Goal: Task Accomplishment & Management: Manage account settings

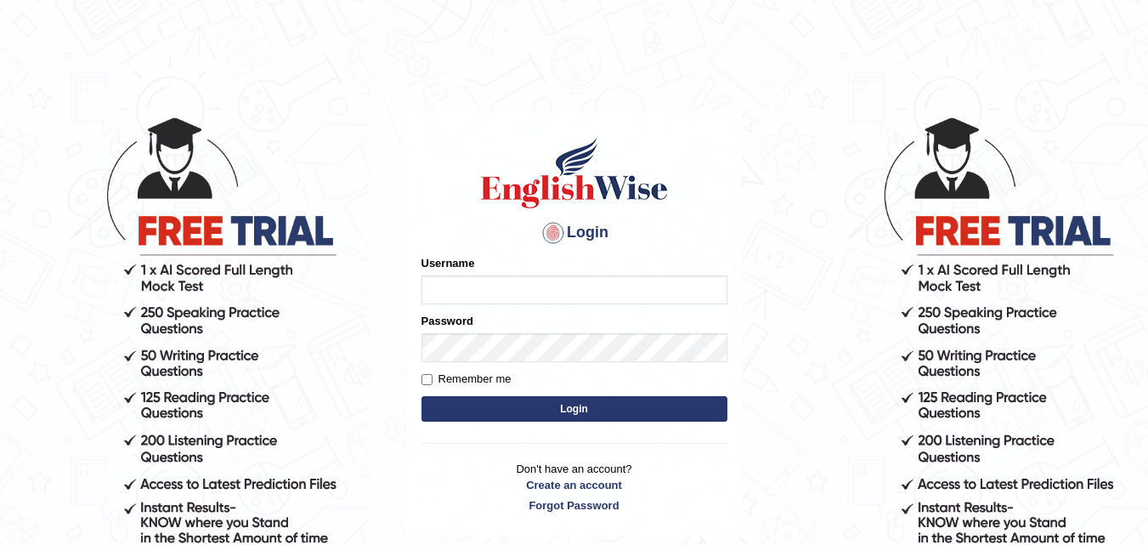
click at [463, 292] on input "Username" at bounding box center [575, 289] width 306 height 29
drag, startPoint x: 490, startPoint y: 292, endPoint x: 543, endPoint y: 294, distance: 53.6
drag, startPoint x: 543, startPoint y: 294, endPoint x: 484, endPoint y: 162, distance: 144.2
click at [485, 158] on img at bounding box center [575, 172] width 194 height 76
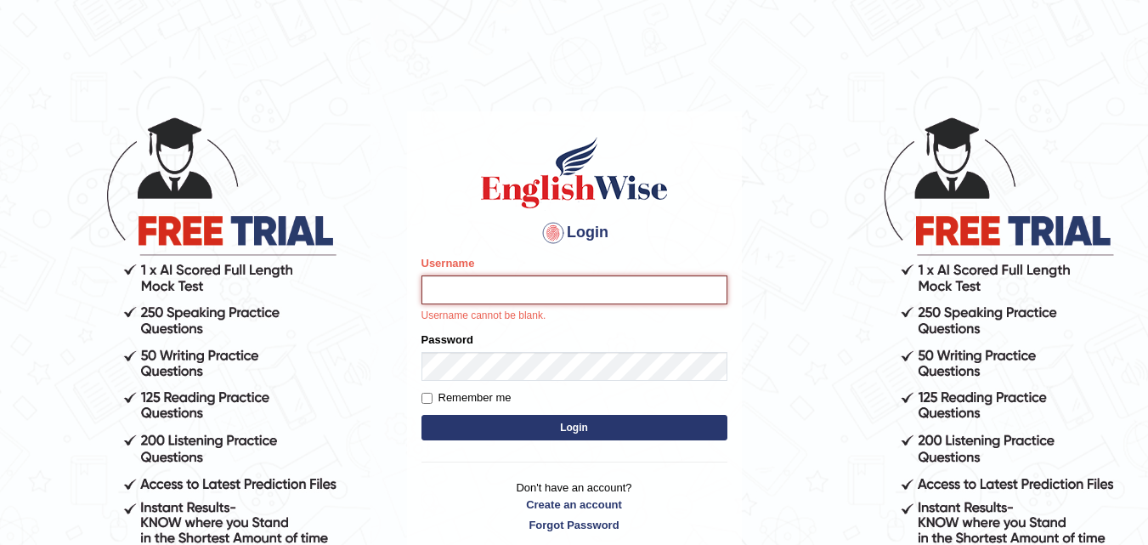
click at [501, 286] on input "Username" at bounding box center [575, 289] width 306 height 29
click at [698, 190] on h1 at bounding box center [575, 172] width 306 height 76
drag, startPoint x: 534, startPoint y: 292, endPoint x: 535, endPoint y: 320, distance: 28.9
click at [535, 320] on div "Username Username cannot be blank." at bounding box center [575, 289] width 306 height 69
click at [542, 248] on div "Login Please fix the following errors: Username Username cannot be blank. Passw…" at bounding box center [574, 333] width 335 height 445
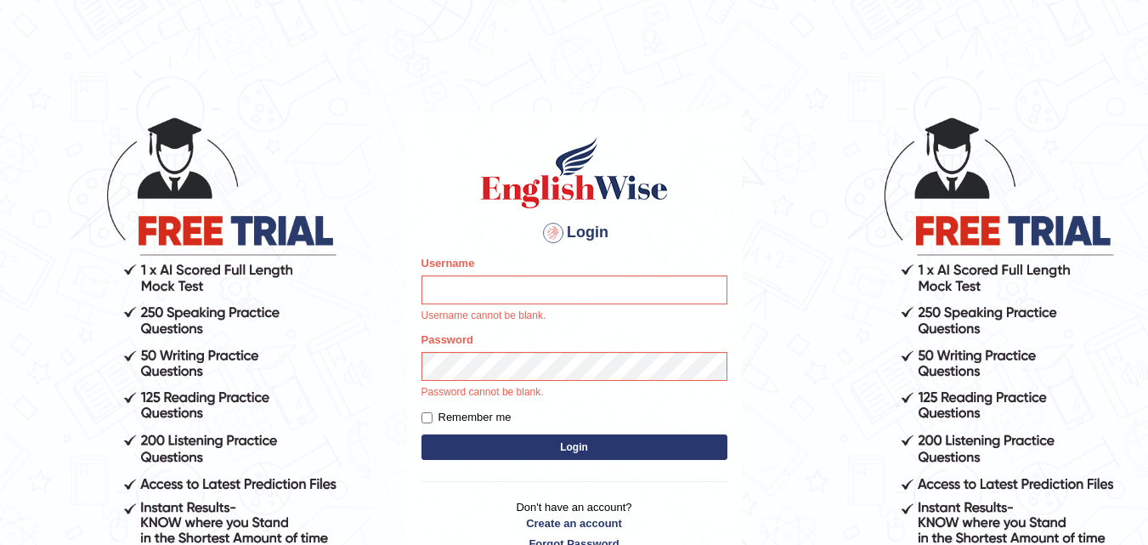
click at [575, 268] on div "Username Username cannot be blank." at bounding box center [575, 289] width 306 height 69
drag, startPoint x: 575, startPoint y: 268, endPoint x: 592, endPoint y: 304, distance: 40.7
click at [573, 280] on div "Username Username cannot be blank." at bounding box center [575, 289] width 306 height 69
click at [592, 304] on div "Username Username cannot be blank." at bounding box center [575, 289] width 306 height 69
click at [591, 278] on input "Username" at bounding box center [575, 289] width 306 height 29
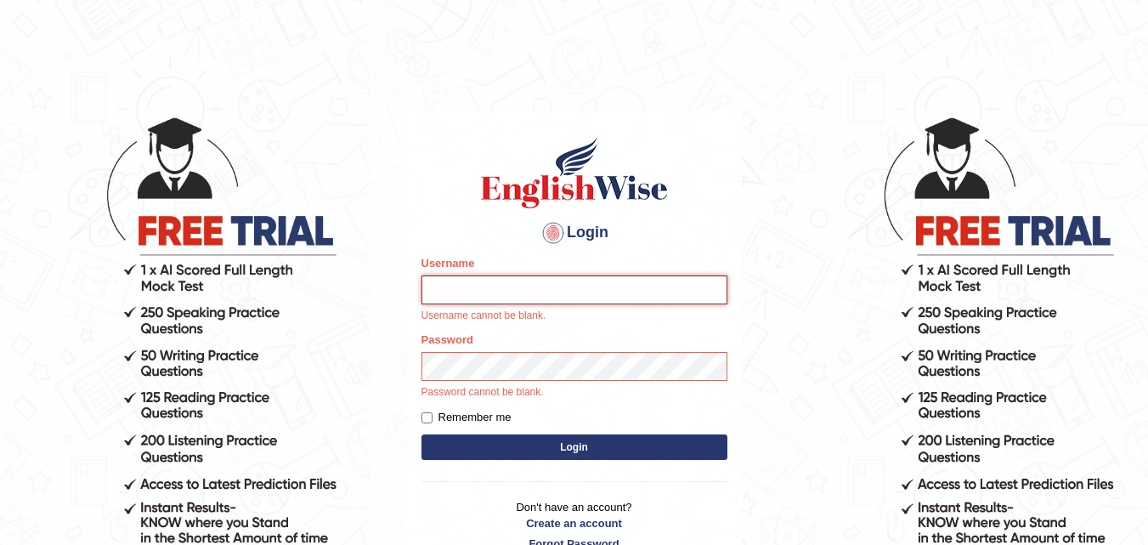
drag, startPoint x: 528, startPoint y: 297, endPoint x: 531, endPoint y: 286, distance: 11.6
click at [531, 287] on input "Username" at bounding box center [575, 289] width 306 height 29
click at [509, 277] on input "Username" at bounding box center [575, 289] width 306 height 29
click at [510, 281] on input "Username" at bounding box center [575, 289] width 306 height 29
